Goal: Use online tool/utility: Utilize a website feature to perform a specific function

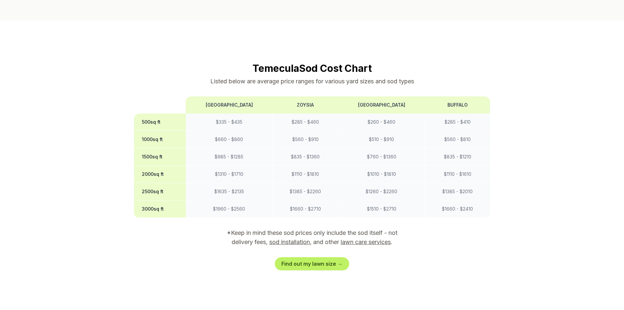
scroll to position [557, 0]
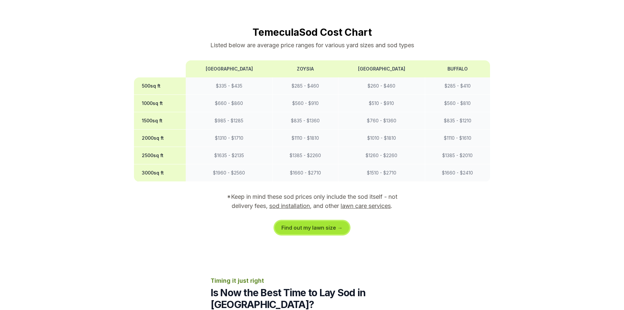
click at [315, 221] on link "Find out my lawn size →" at bounding box center [312, 227] width 74 height 13
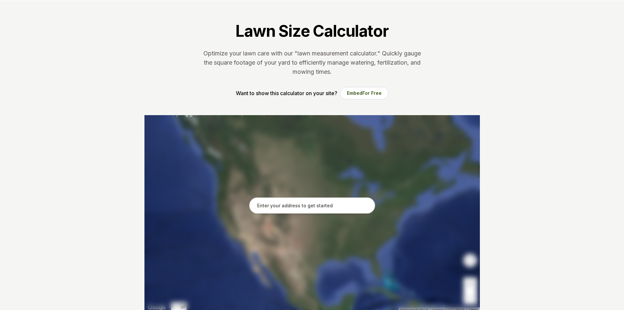
scroll to position [33, 0]
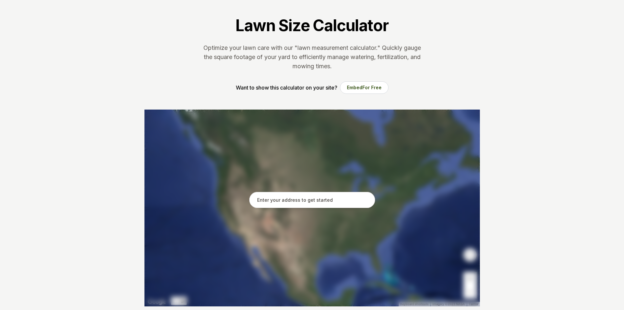
click at [280, 203] on input "text" at bounding box center [312, 200] width 126 height 16
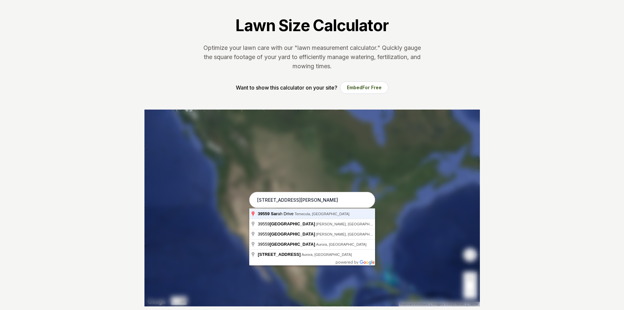
type input "[STREET_ADDRESS][PERSON_NAME]"
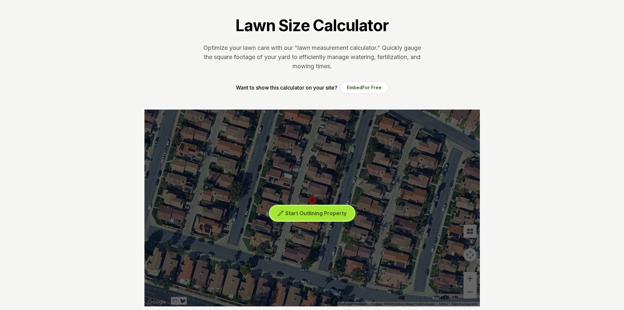
click at [322, 215] on span "Start Outlining Property" at bounding box center [315, 213] width 61 height 7
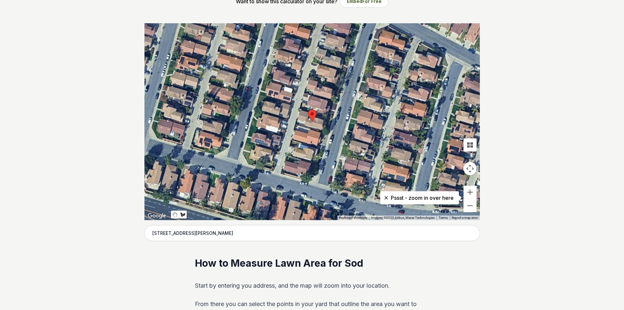
scroll to position [131, 0]
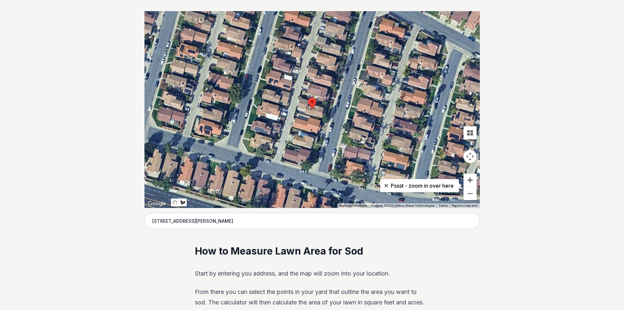
click at [473, 179] on button "Zoom in" at bounding box center [470, 179] width 13 height 13
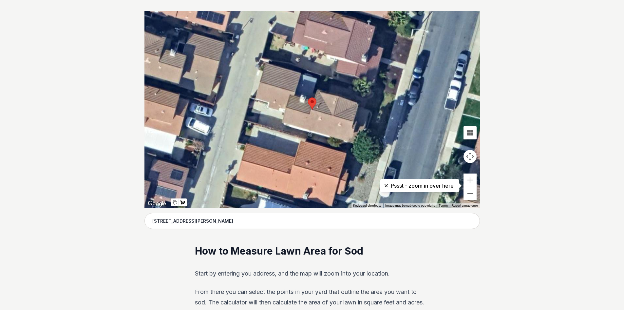
click at [365, 108] on div at bounding box center [311, 109] width 335 height 197
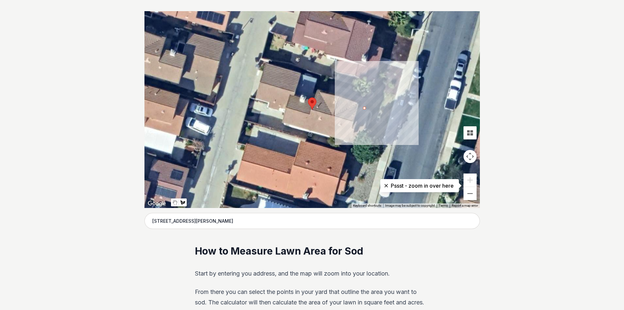
click at [372, 87] on div at bounding box center [311, 109] width 335 height 197
click at [395, 95] on div at bounding box center [311, 109] width 335 height 197
click at [384, 138] on div at bounding box center [311, 109] width 335 height 197
click at [369, 131] on div at bounding box center [311, 109] width 335 height 197
click at [374, 112] on div at bounding box center [311, 109] width 335 height 197
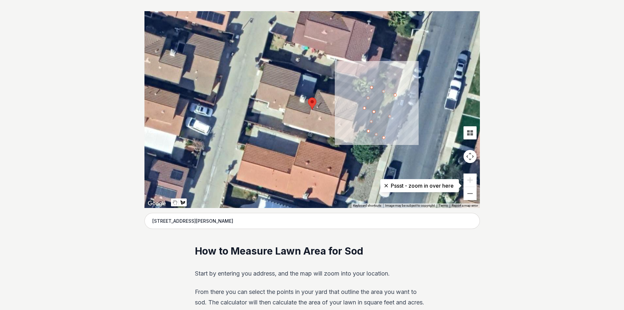
click at [363, 108] on div at bounding box center [311, 109] width 335 height 197
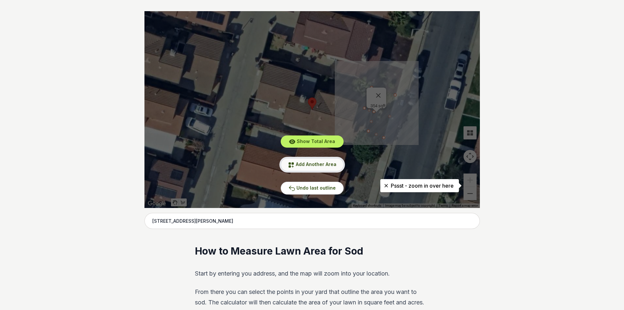
click at [328, 164] on span "Add Another Area" at bounding box center [316, 164] width 41 height 6
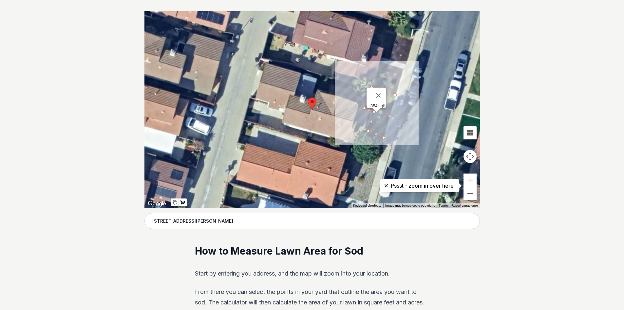
click at [331, 138] on div at bounding box center [311, 109] width 335 height 197
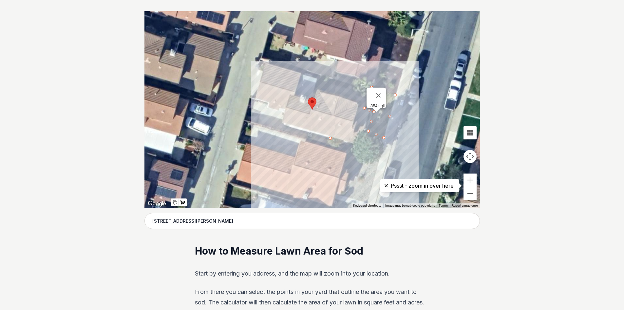
click at [329, 147] on div at bounding box center [311, 109] width 335 height 197
click at [379, 160] on div at bounding box center [311, 109] width 335 height 197
click at [384, 146] on div at bounding box center [311, 109] width 335 height 197
click at [365, 139] on div at bounding box center [311, 109] width 335 height 197
click at [362, 148] on div at bounding box center [311, 109] width 335 height 197
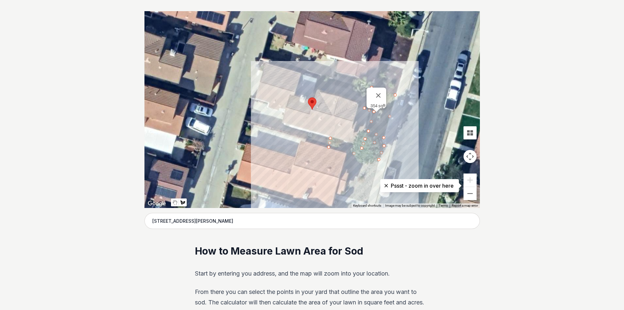
click at [332, 139] on div at bounding box center [311, 109] width 335 height 197
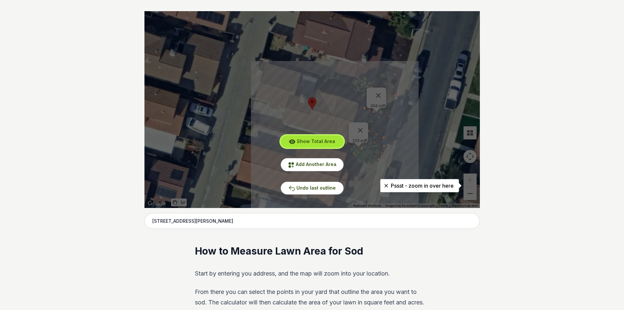
click at [320, 142] on span "Show Total Area" at bounding box center [316, 141] width 38 height 6
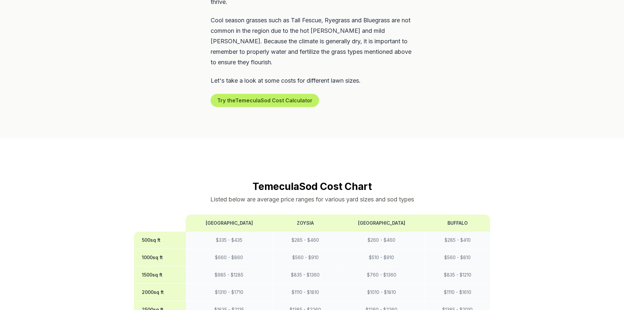
scroll to position [459, 0]
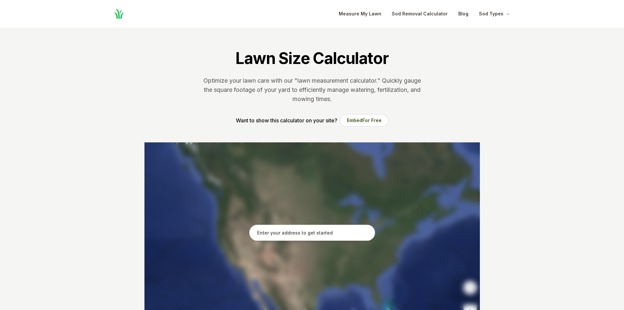
click at [307, 233] on input "text" at bounding box center [312, 232] width 126 height 16
type input "3"
